Goal: Transaction & Acquisition: Purchase product/service

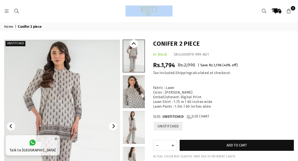
click at [5, 11] on icon at bounding box center [6, 11] width 5 height 5
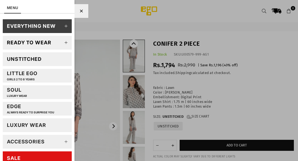
click at [22, 43] on div "Ready to wear" at bounding box center [29, 42] width 44 height 6
click at [24, 42] on div "Ready to wear" at bounding box center [29, 42] width 44 height 6
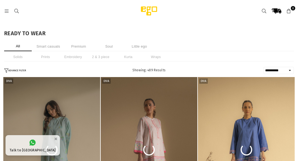
select select "**********"
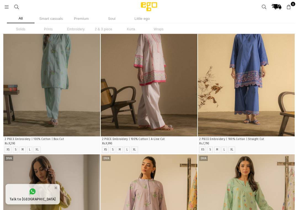
scroll to position [51, 0]
click at [32, 86] on img "1 / 4" at bounding box center [51, 63] width 97 height 145
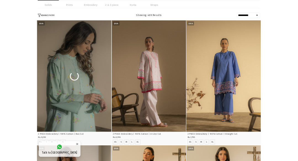
scroll to position [139, 0]
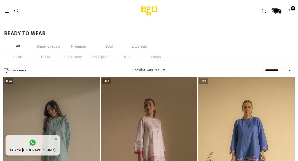
select select "**********"
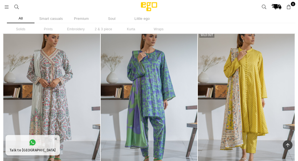
scroll to position [670, 0]
click at [3, 5] on header "Ego .st0 { fill: #000000; } 0" at bounding box center [149, 7] width 298 height 14
click at [6, 10] on div at bounding box center [64, 7] width 121 height 10
click at [7, 7] on icon at bounding box center [6, 7] width 5 height 5
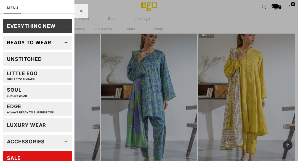
click at [12, 60] on div "Unstitched" at bounding box center [24, 59] width 35 height 6
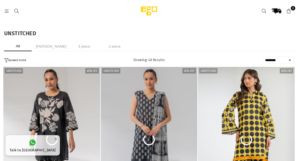
select select "******"
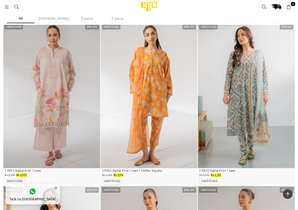
scroll to position [672, 0]
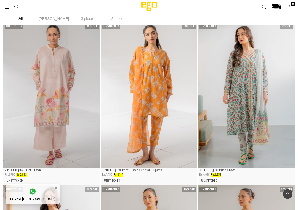
click at [41, 98] on img "1 / 3" at bounding box center [51, 95] width 97 height 145
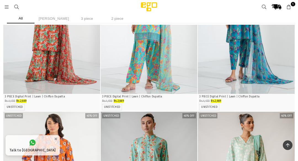
scroll to position [1505, 0]
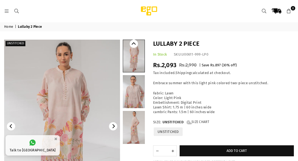
click at [39, 83] on img at bounding box center [62, 127] width 116 height 174
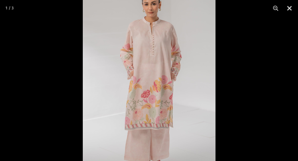
click at [286, 8] on button "Close" at bounding box center [290, 8] width 14 height 17
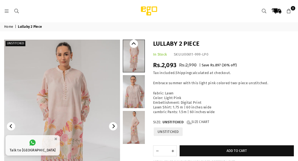
click at [243, 149] on span "Add to cart" at bounding box center [237, 151] width 20 height 4
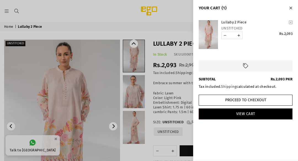
click at [26, 27] on div at bounding box center [149, 80] width 298 height 161
